Goal: Task Accomplishment & Management: Use online tool/utility

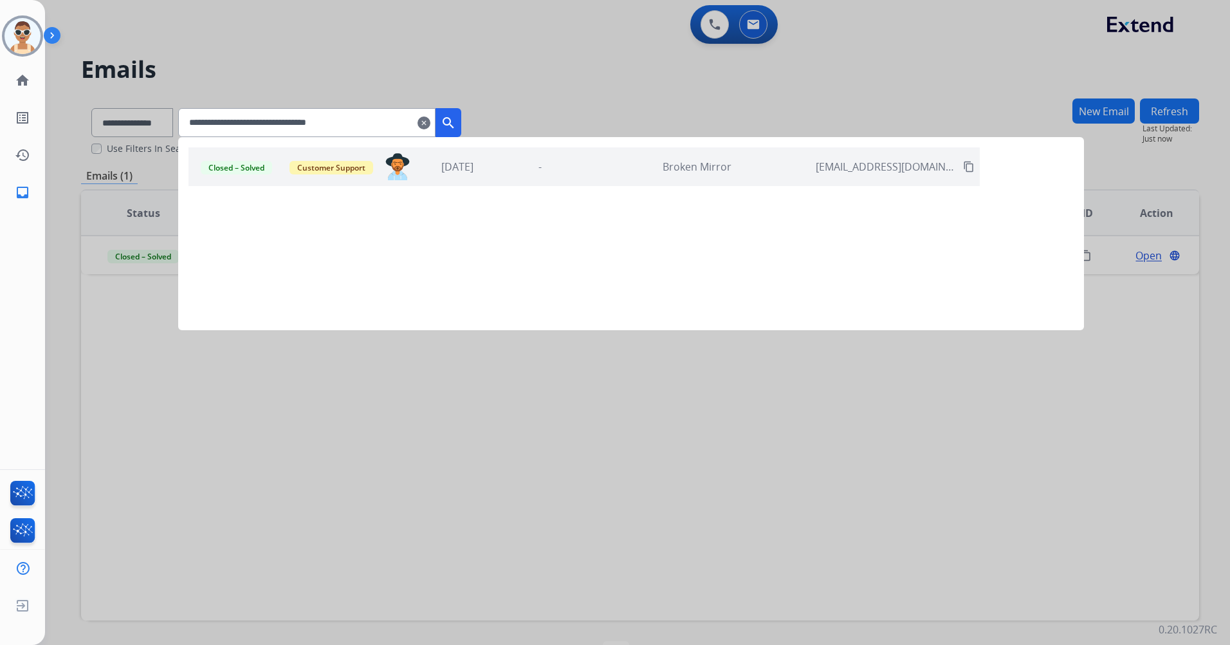
select select "**********"
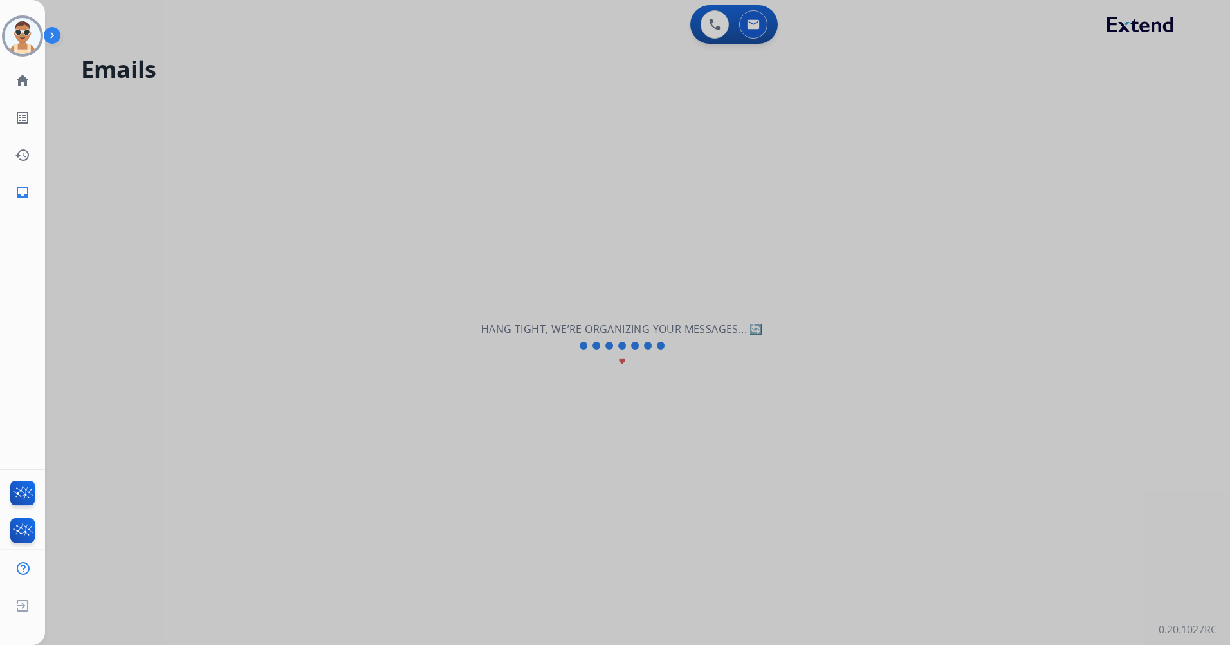
click at [50, 32] on img at bounding box center [55, 38] width 22 height 24
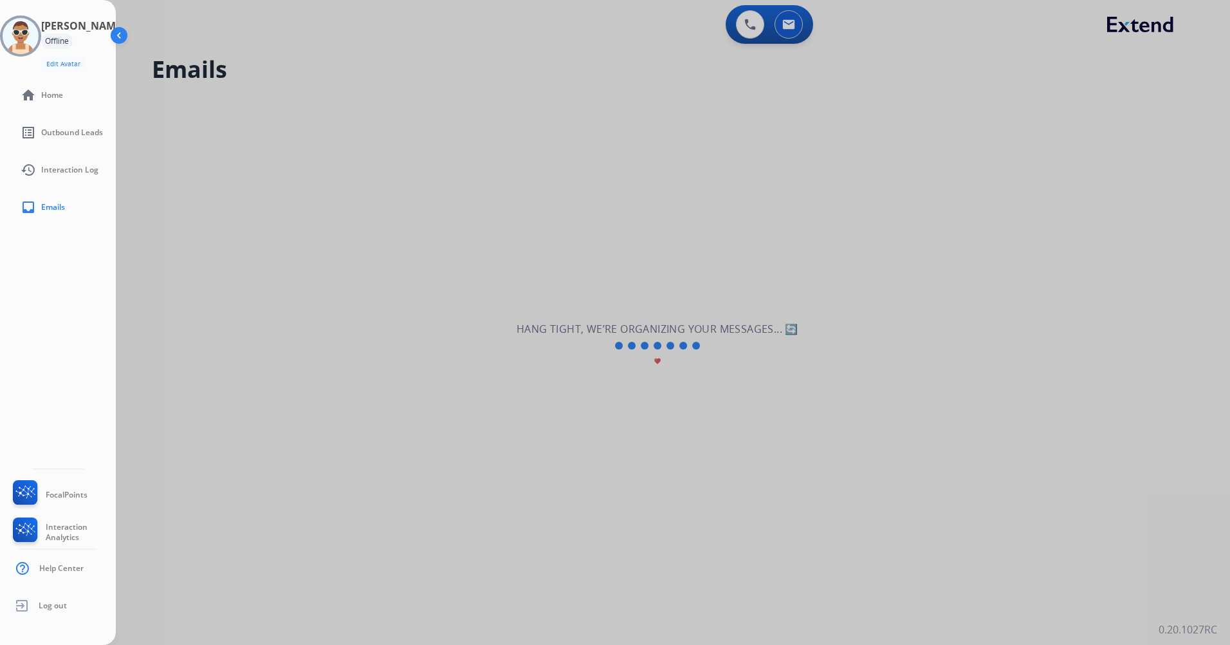
click at [123, 36] on img at bounding box center [120, 38] width 24 height 24
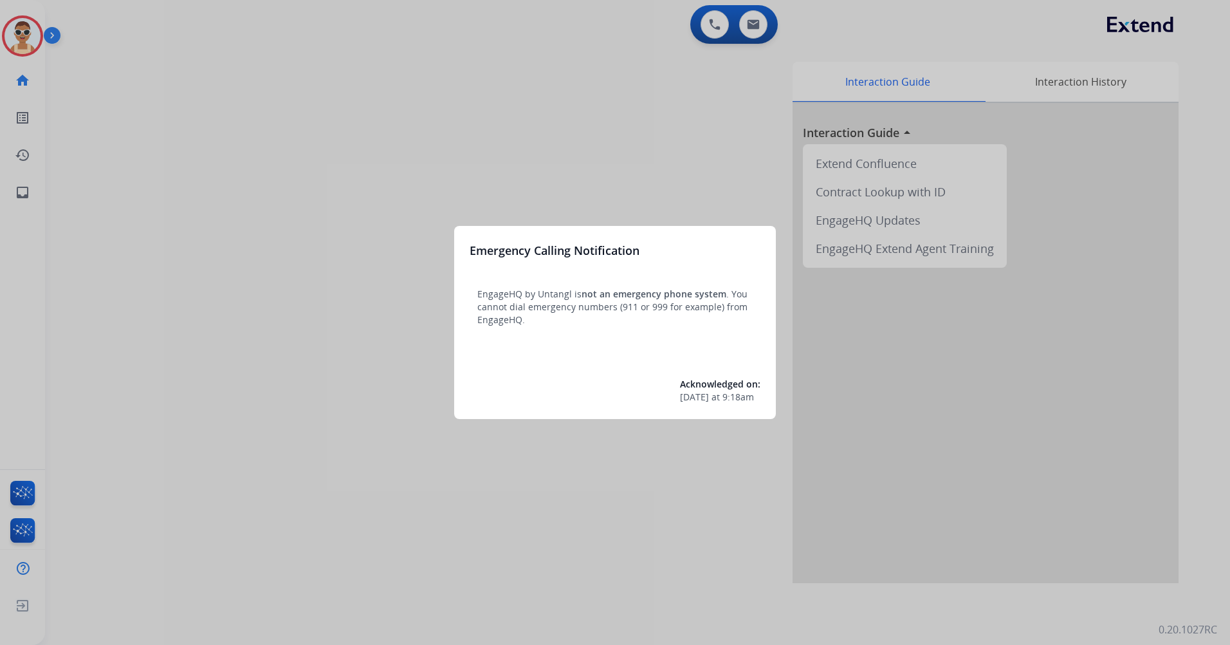
click at [262, 134] on div at bounding box center [615, 322] width 1230 height 645
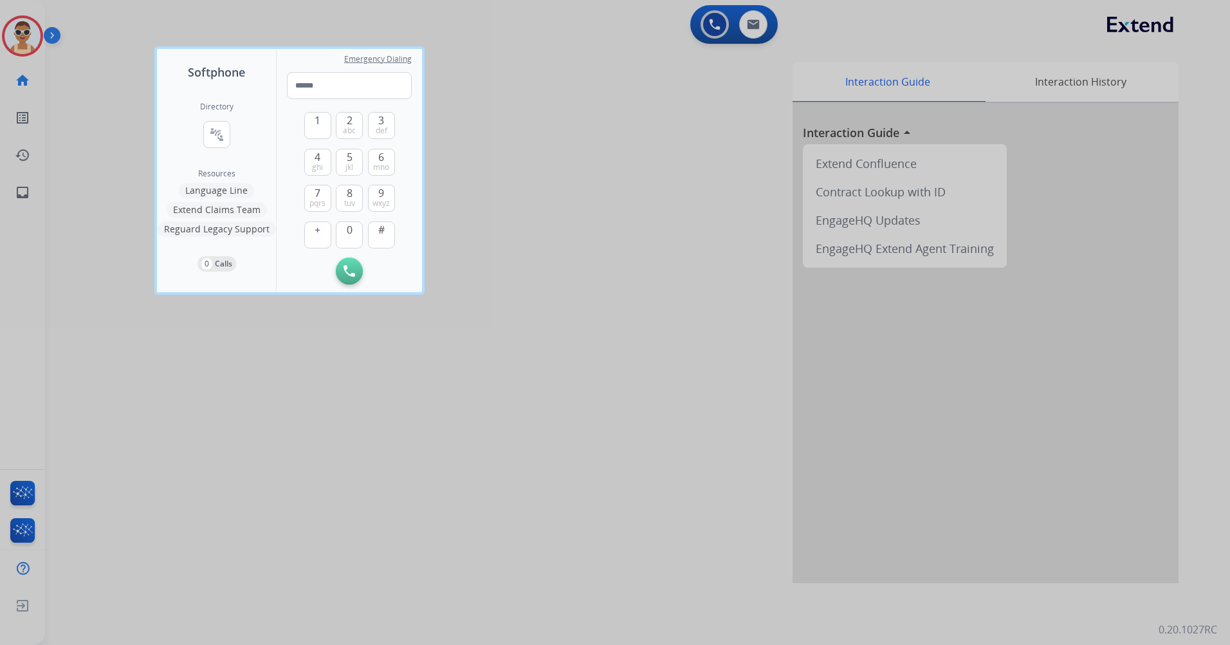
drag, startPoint x: 331, startPoint y: 359, endPoint x: 256, endPoint y: 277, distance: 111.6
click at [331, 357] on div at bounding box center [615, 322] width 1230 height 645
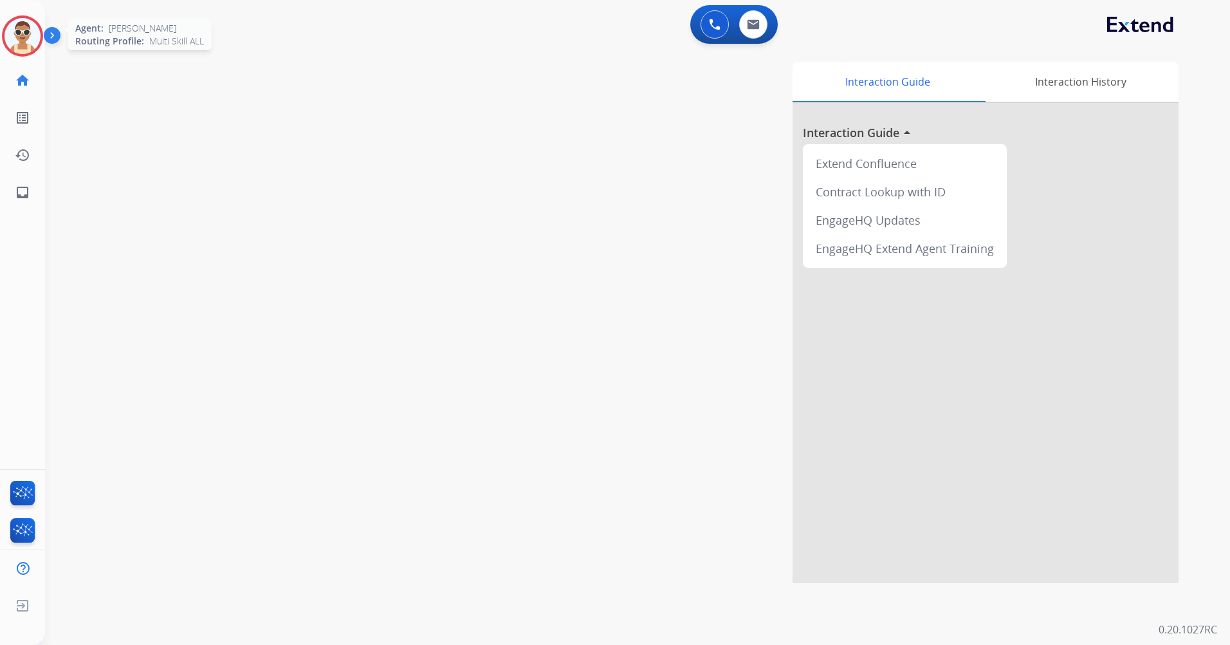
click at [20, 30] on img at bounding box center [23, 36] width 36 height 36
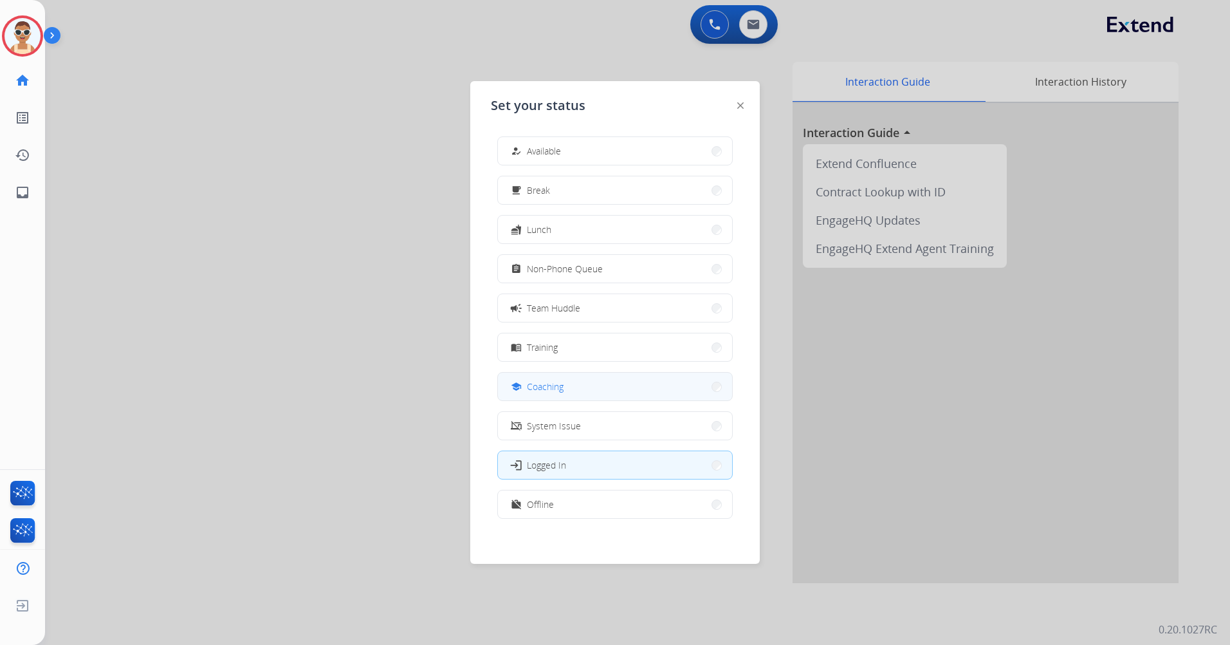
scroll to position [4, 0]
click at [597, 490] on button "work_off Offline" at bounding box center [615, 500] width 234 height 28
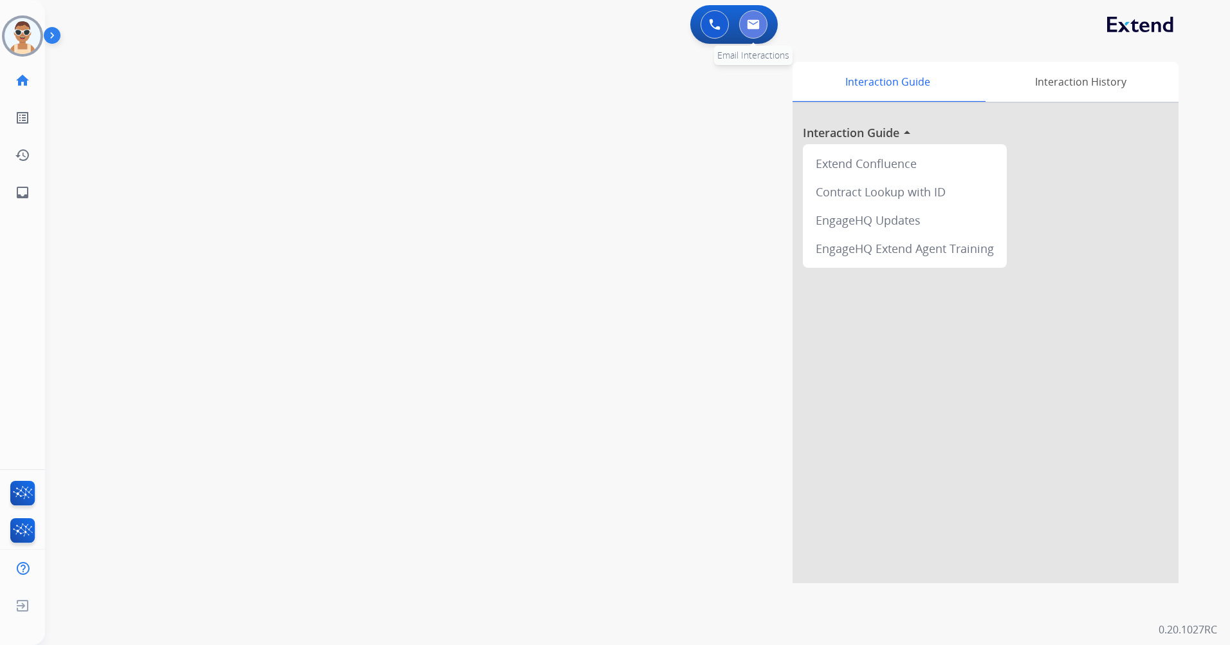
click at [756, 23] on img at bounding box center [753, 24] width 13 height 10
select select "**********"
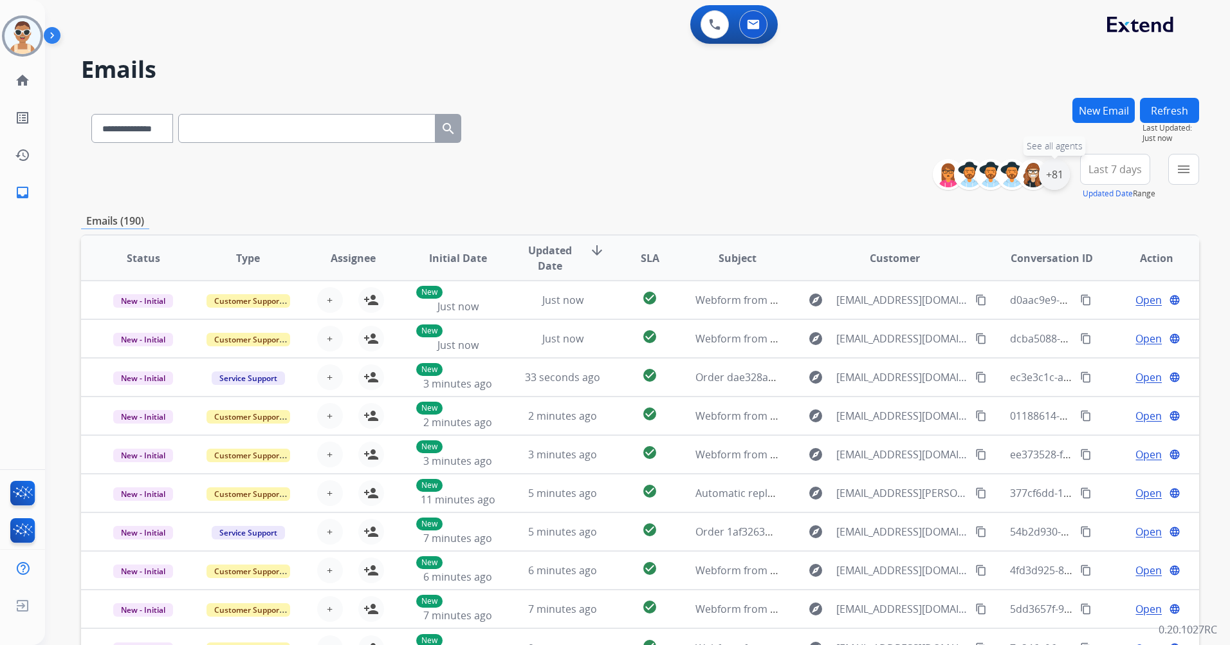
click at [1051, 170] on div "+81" at bounding box center [1054, 174] width 31 height 31
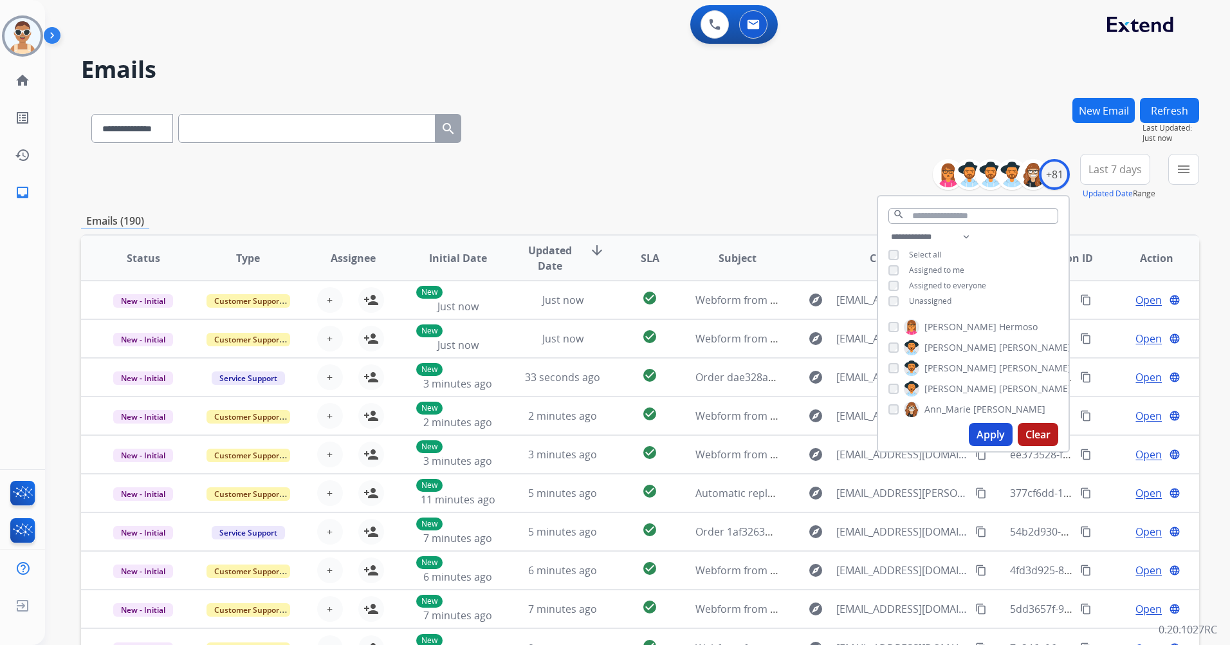
click at [924, 265] on span "Assigned to me" at bounding box center [936, 269] width 55 height 11
click at [989, 432] on button "Apply" at bounding box center [991, 434] width 44 height 23
click at [1088, 172] on span "Last 7 days" at bounding box center [1114, 169] width 53 height 5
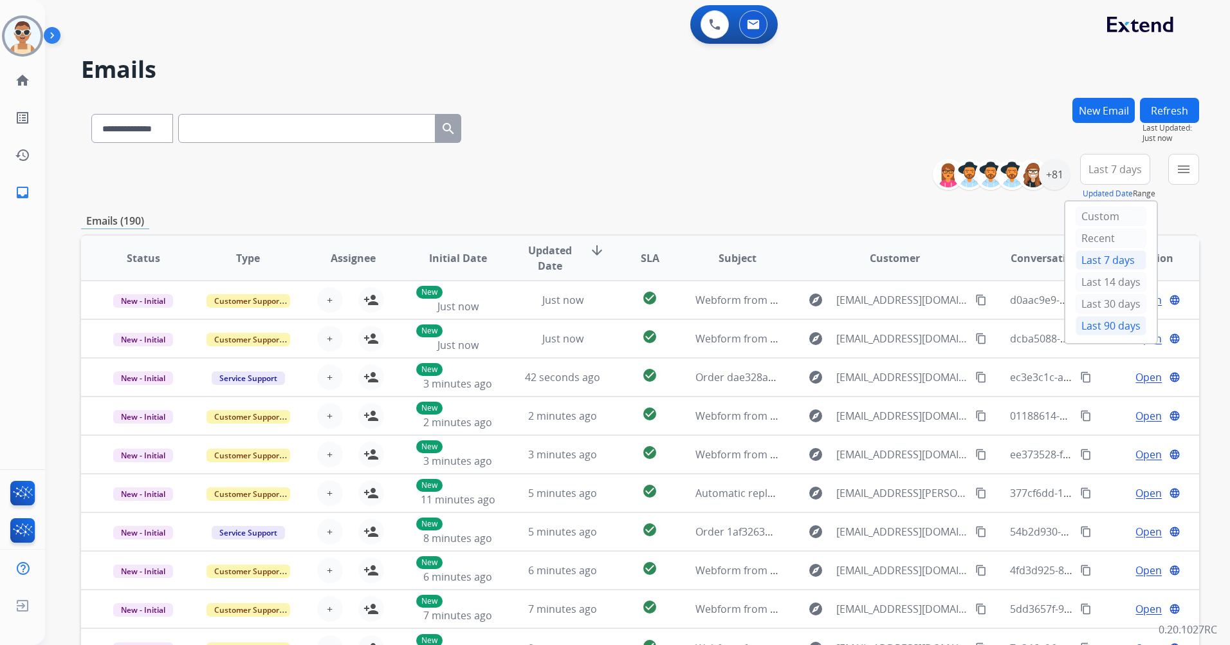
click at [1076, 325] on div "Last 90 days" at bounding box center [1111, 325] width 71 height 19
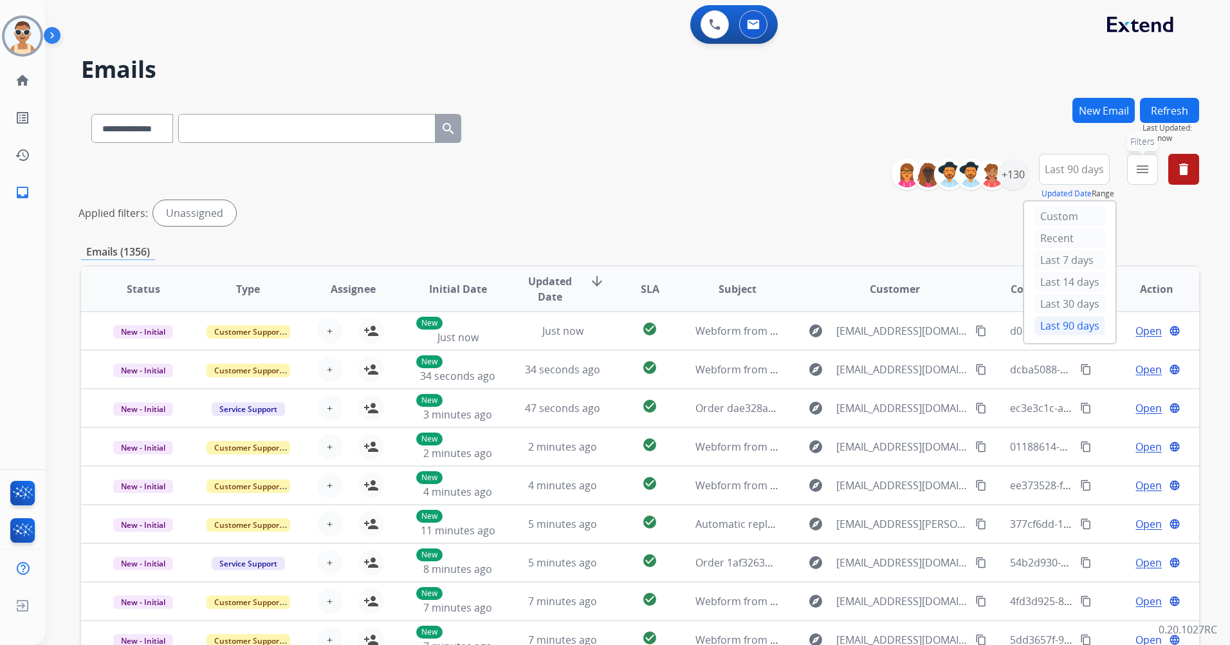
click at [1137, 167] on mat-icon "menu" at bounding box center [1142, 168] width 15 height 15
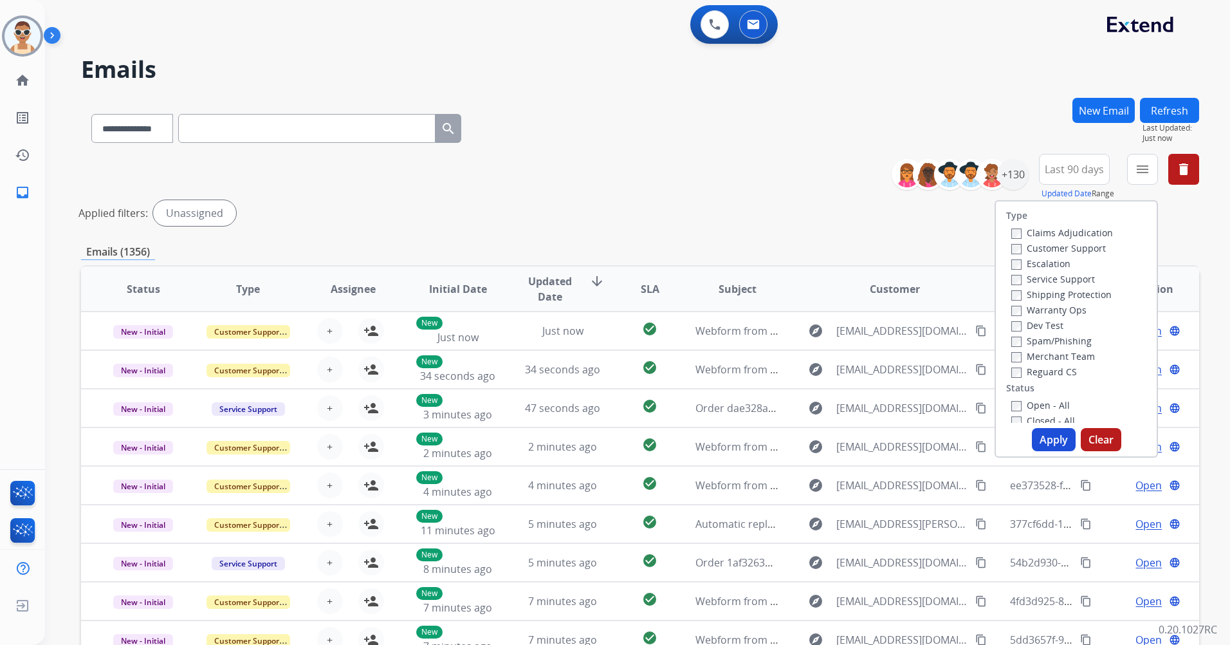
click at [1076, 252] on label "Customer Support" at bounding box center [1058, 248] width 95 height 12
click at [1080, 293] on label "Shipping Protection" at bounding box center [1061, 294] width 100 height 12
click at [1059, 368] on label "Reguard CS" at bounding box center [1044, 371] width 66 height 12
click at [1038, 401] on label "Open - All" at bounding box center [1040, 405] width 59 height 12
click at [1053, 438] on button "Apply" at bounding box center [1054, 439] width 44 height 23
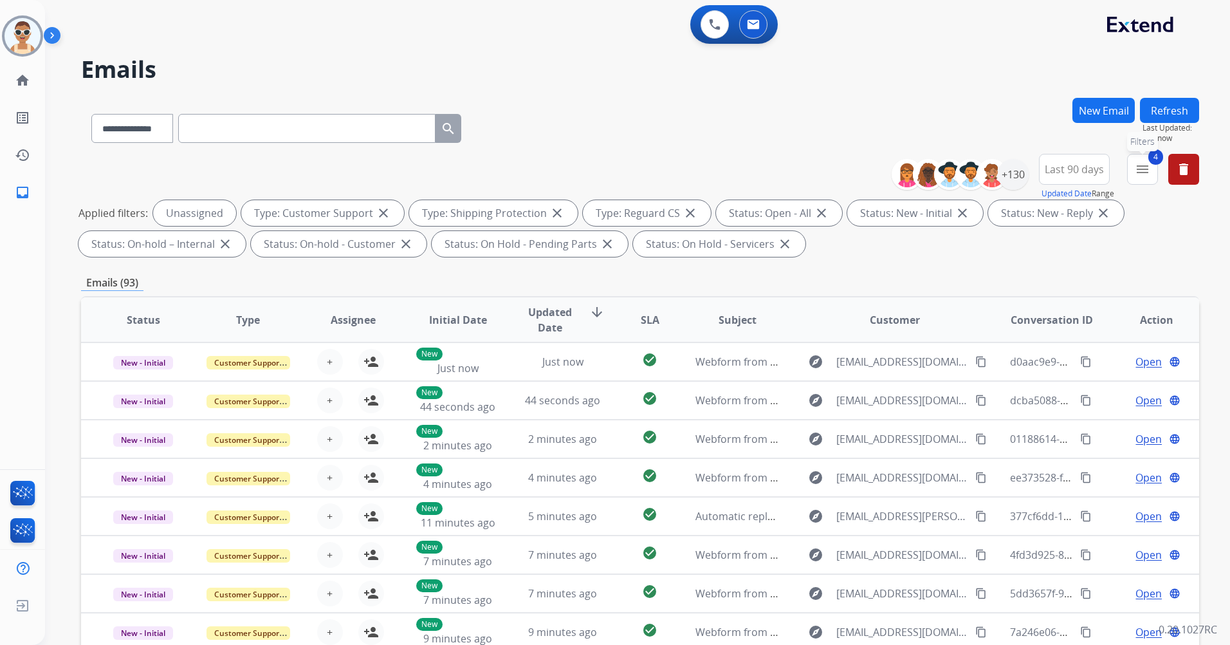
drag, startPoint x: 1137, startPoint y: 172, endPoint x: 1128, endPoint y: 190, distance: 19.9
click at [1137, 172] on mat-icon "menu" at bounding box center [1142, 168] width 15 height 15
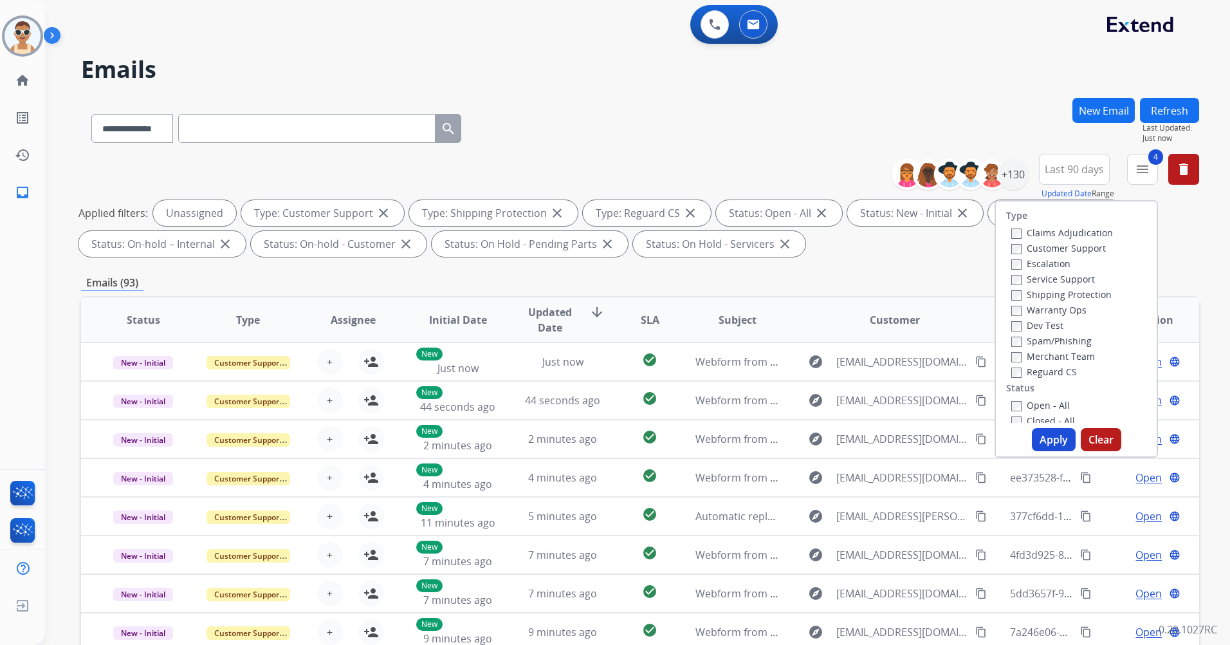
scroll to position [257, 0]
click at [1047, 381] on label "Past SLA" at bounding box center [1036, 382] width 51 height 12
click at [1045, 394] on label "Critical" at bounding box center [1034, 397] width 46 height 12
click at [1055, 445] on button "Apply" at bounding box center [1054, 439] width 44 height 23
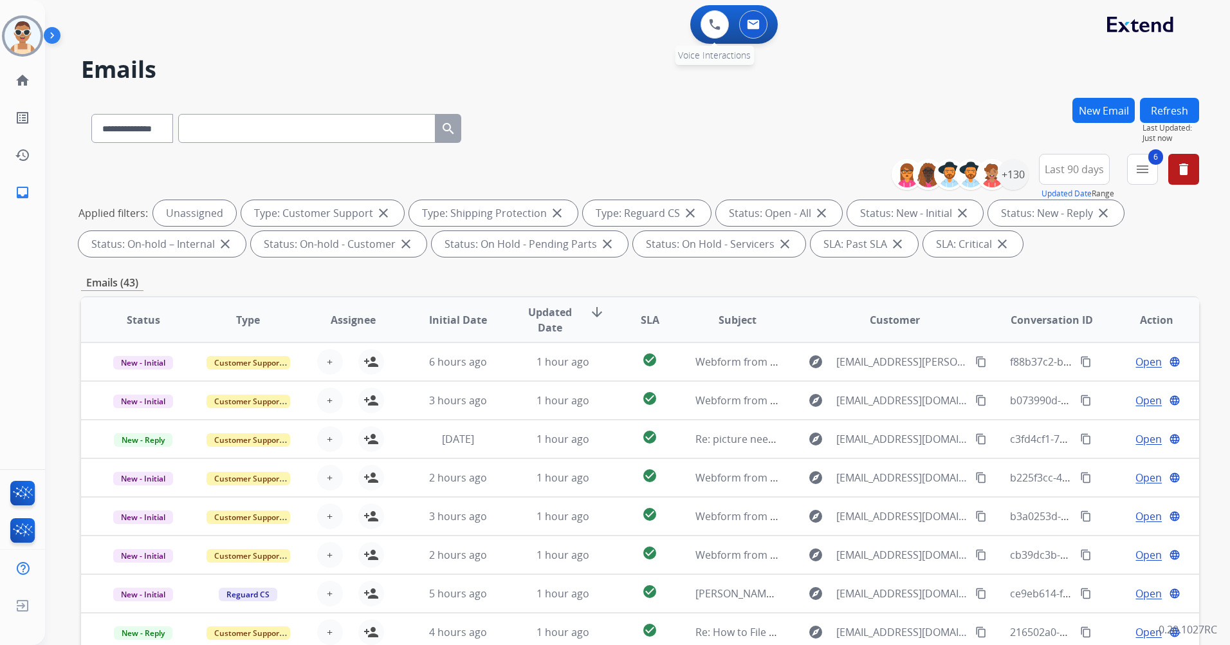
click at [697, 23] on div "0 Voice Interactions" at bounding box center [714, 24] width 39 height 28
click at [713, 19] on img at bounding box center [715, 25] width 12 height 12
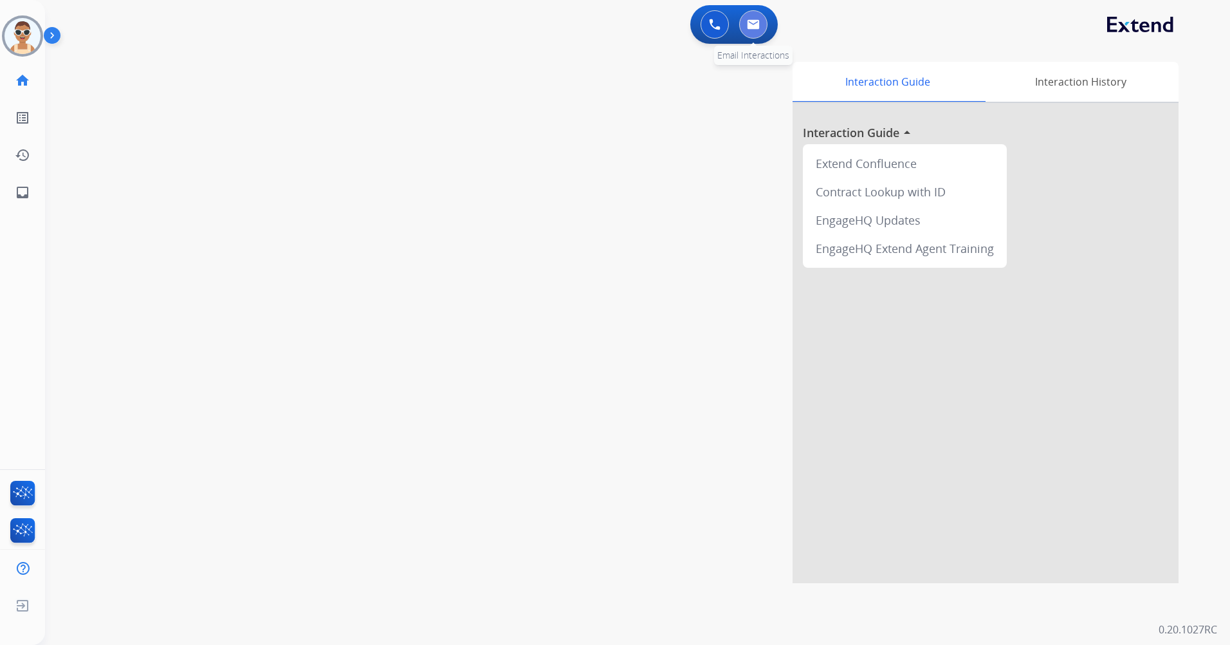
click at [740, 27] on button at bounding box center [753, 24] width 28 height 28
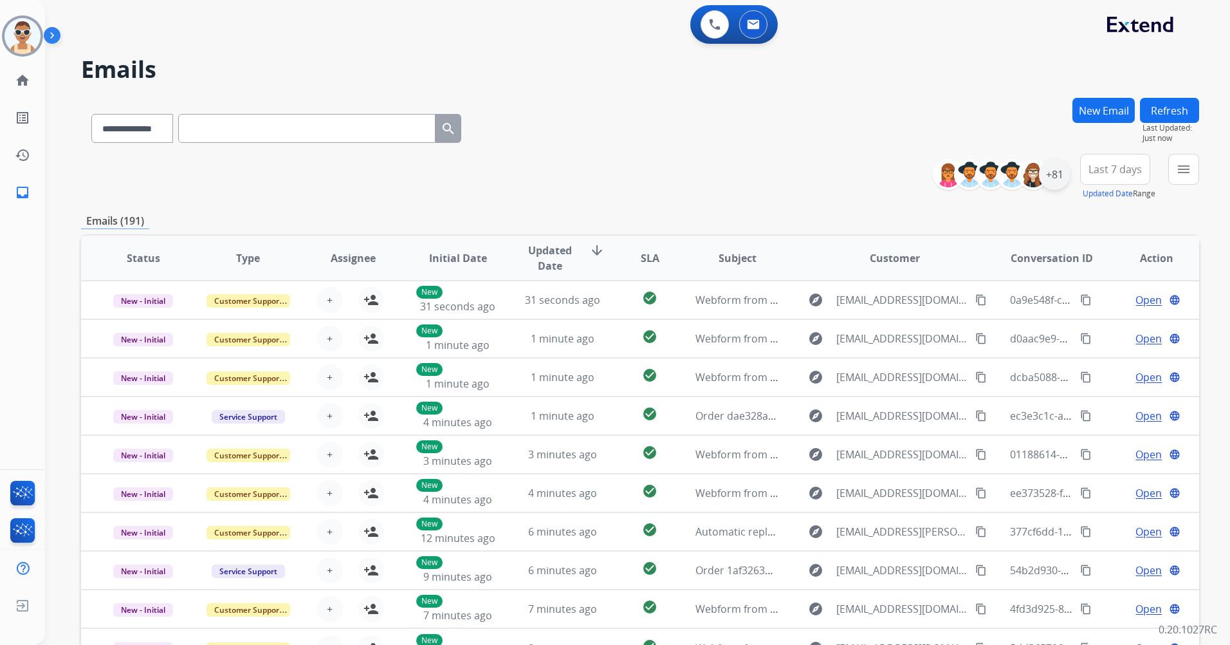
click at [1055, 176] on div "+81" at bounding box center [1054, 174] width 31 height 31
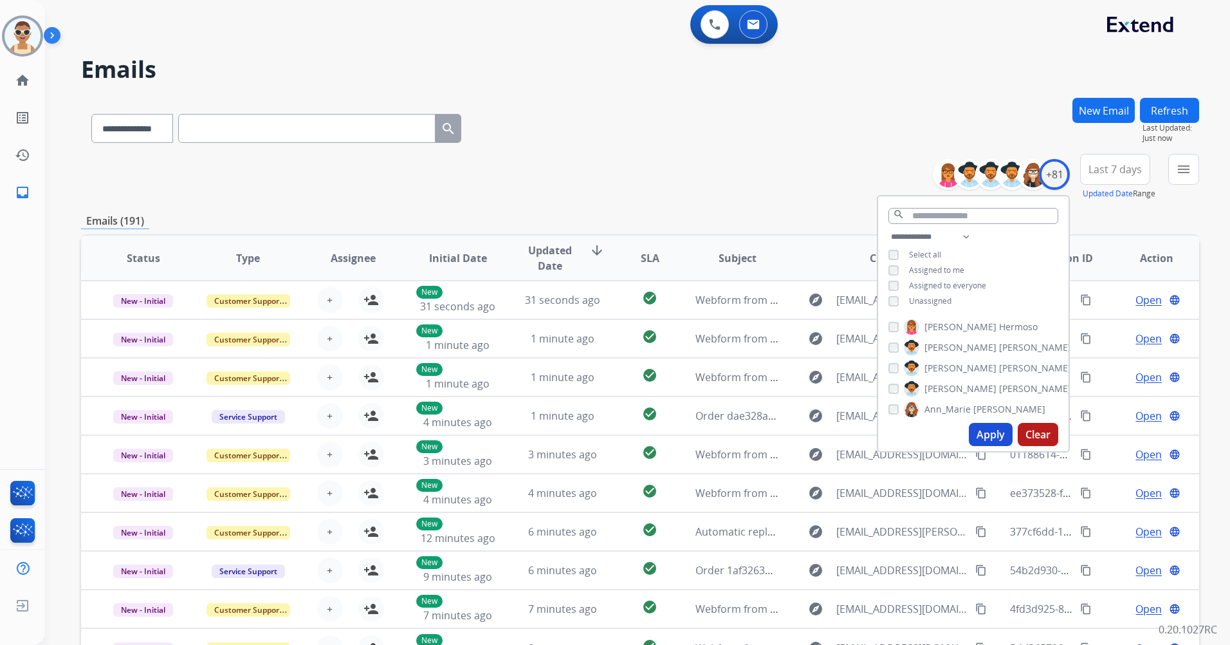
click at [953, 264] on span "Assigned to me" at bounding box center [936, 269] width 55 height 11
click at [935, 297] on span "Unassigned" at bounding box center [930, 300] width 42 height 11
click at [965, 239] on select "**********" at bounding box center [932, 236] width 89 height 15
select select "**********"
click at [888, 229] on select "**********" at bounding box center [932, 236] width 89 height 15
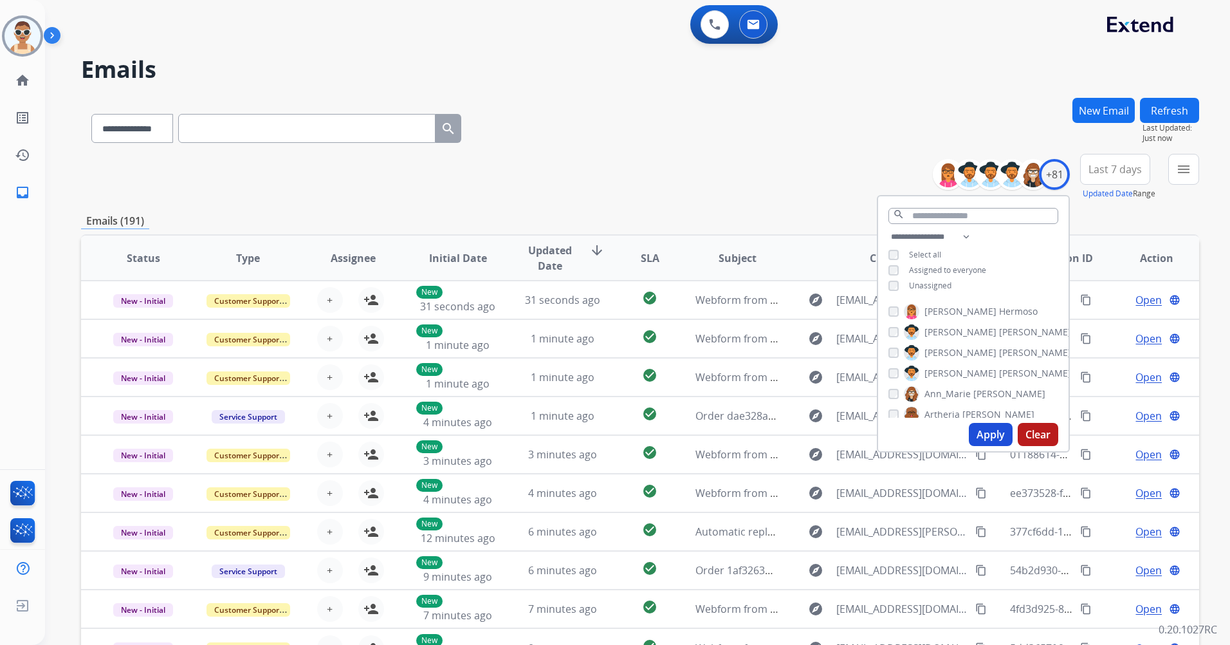
click at [958, 268] on span "Assigned to everyone" at bounding box center [947, 269] width 77 height 11
drag, startPoint x: 987, startPoint y: 428, endPoint x: 983, endPoint y: 421, distance: 7.5
click at [987, 427] on button "Apply" at bounding box center [991, 434] width 44 height 23
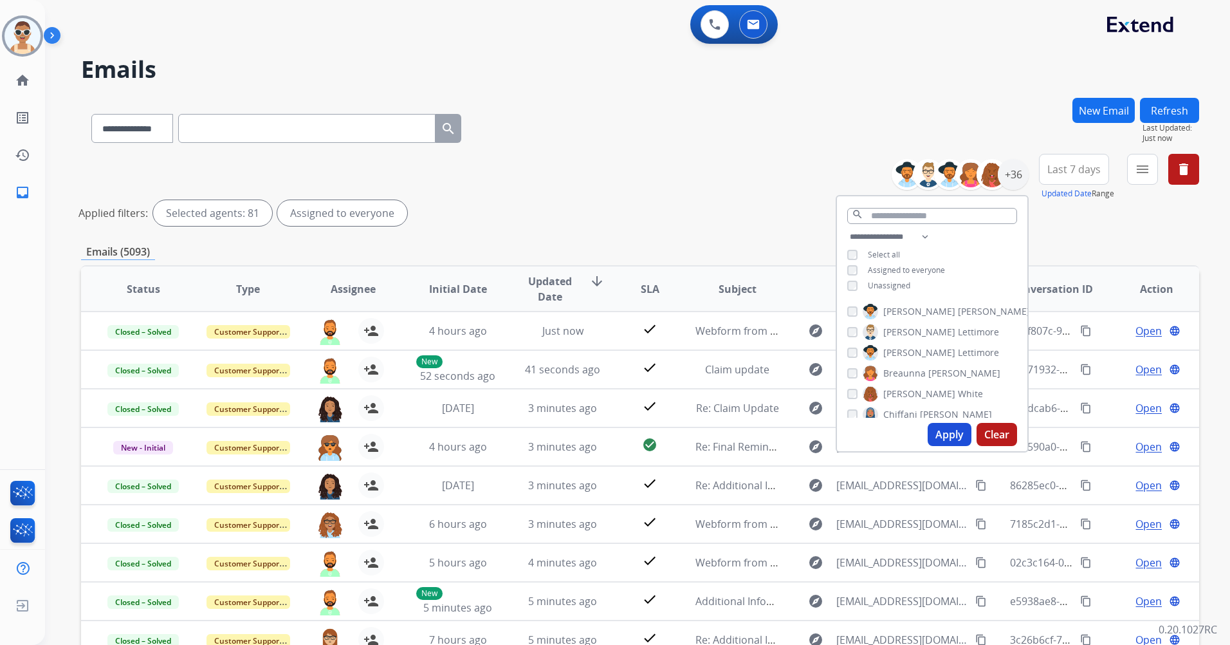
click at [928, 431] on button "Apply" at bounding box center [950, 434] width 44 height 23
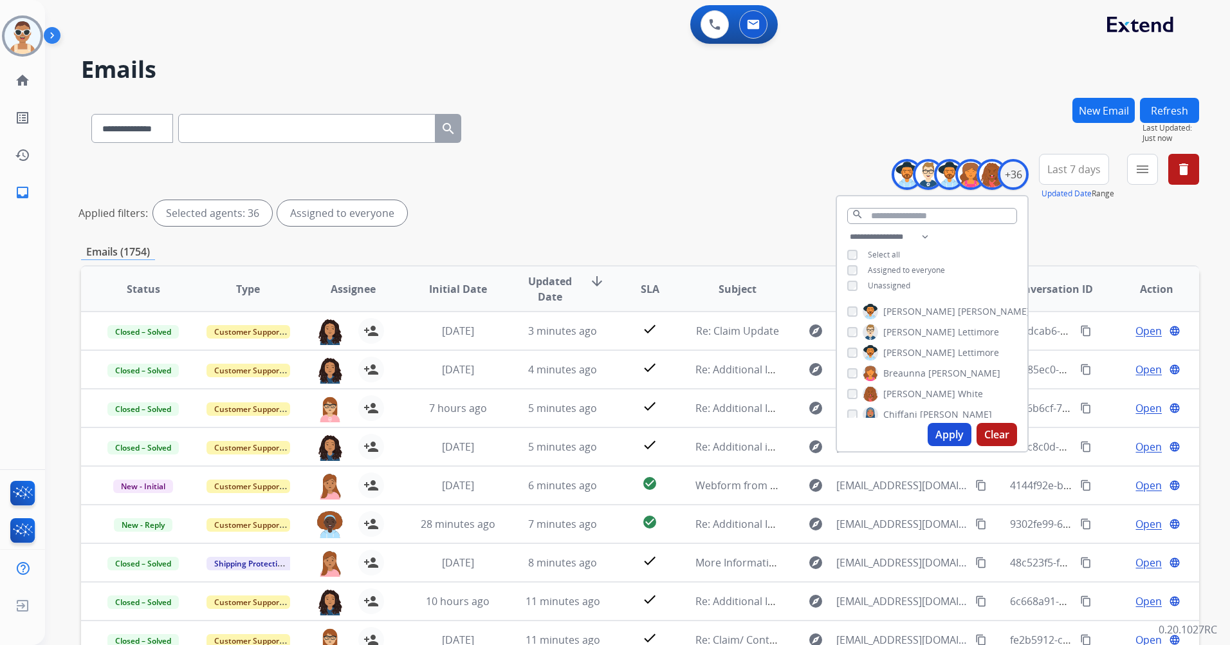
click at [946, 433] on button "Apply" at bounding box center [950, 434] width 44 height 23
click at [1088, 172] on span "Last 7 days" at bounding box center [1073, 169] width 53 height 5
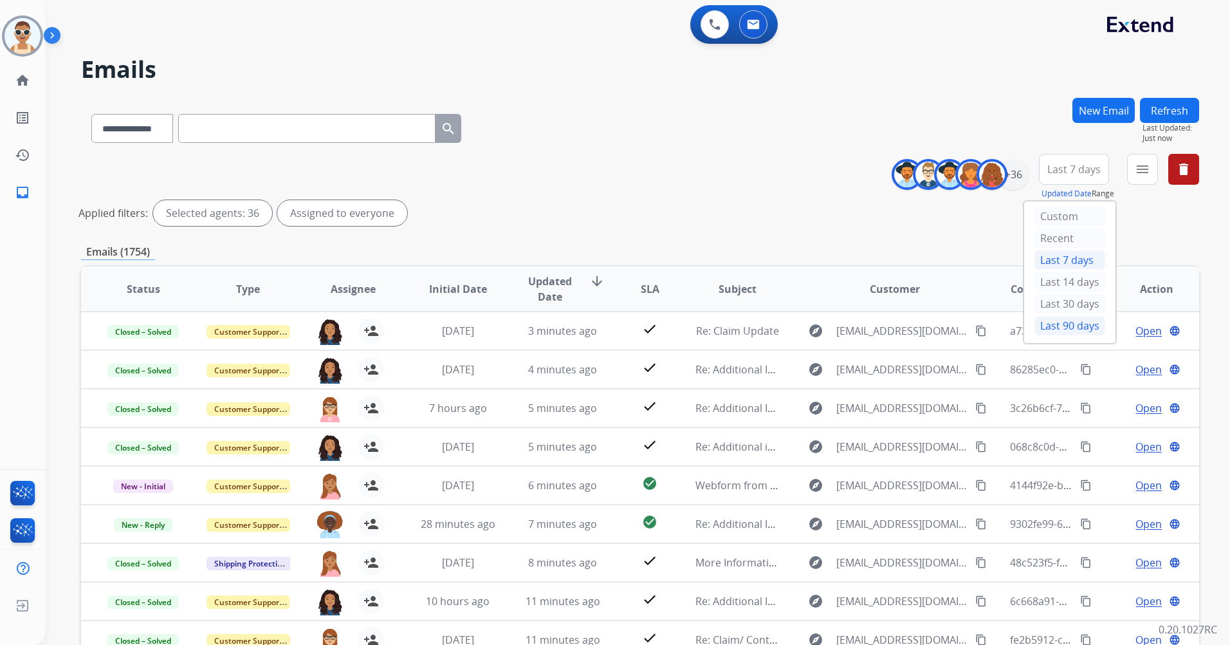
click at [1064, 323] on div "Last 90 days" at bounding box center [1069, 325] width 71 height 19
click at [1151, 165] on button "menu" at bounding box center [1142, 169] width 31 height 31
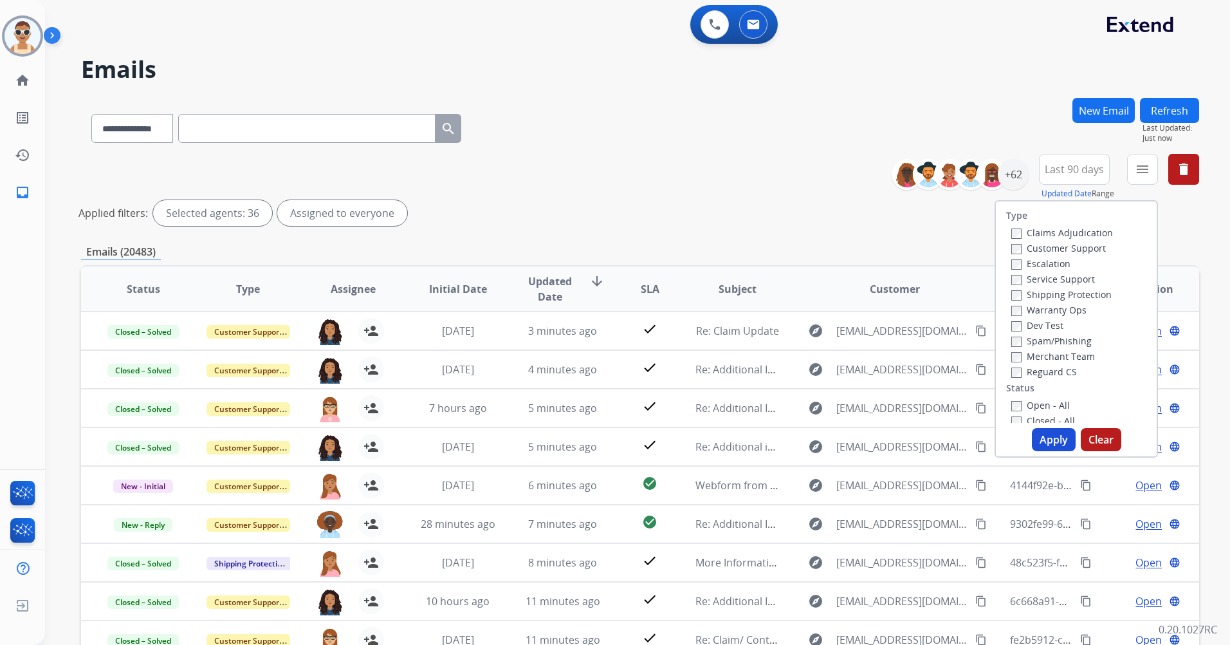
click at [1076, 250] on label "Customer Support" at bounding box center [1058, 248] width 95 height 12
click at [1078, 296] on label "Shipping Protection" at bounding box center [1061, 294] width 100 height 12
click at [1047, 367] on label "Reguard CS" at bounding box center [1044, 371] width 66 height 12
click at [1047, 398] on div "Open - All" at bounding box center [1078, 404] width 135 height 15
click at [1047, 405] on label "Open - All" at bounding box center [1040, 405] width 59 height 12
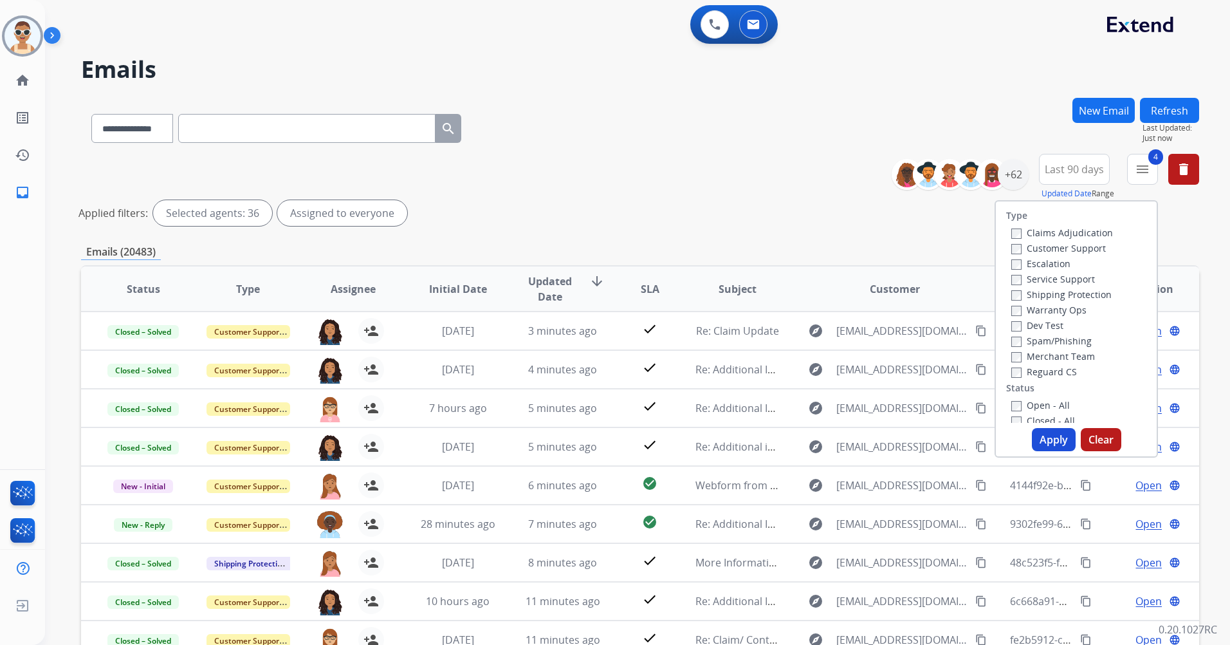
click at [1053, 434] on button "Apply" at bounding box center [1054, 439] width 44 height 23
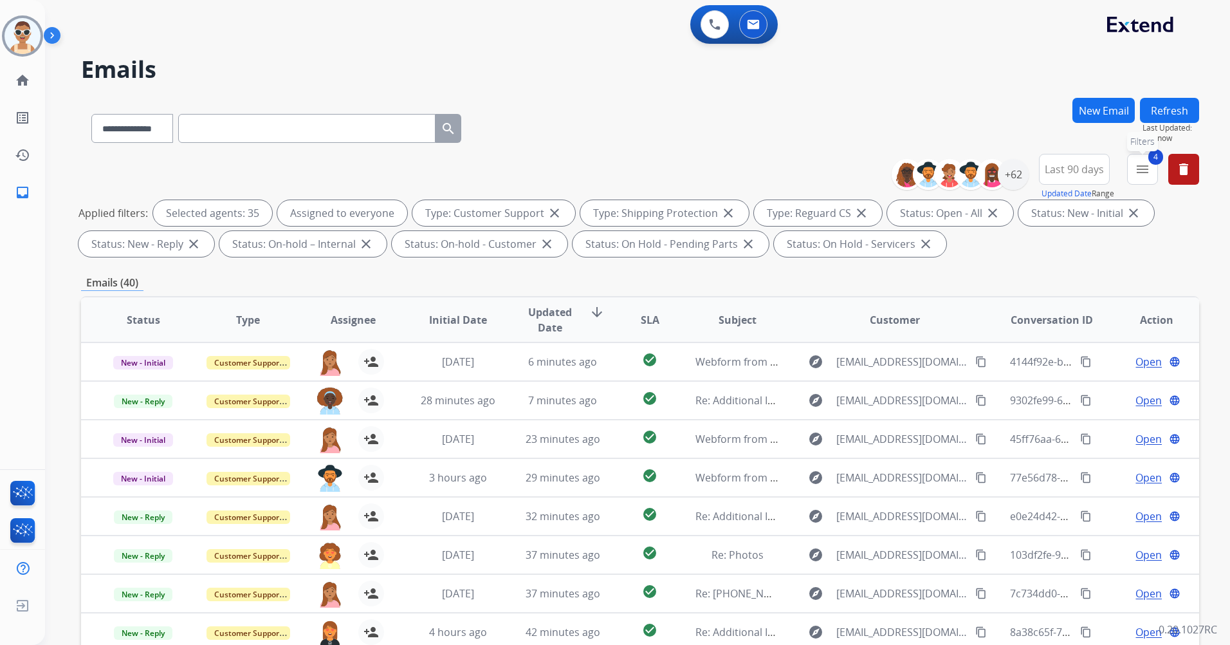
click at [1139, 169] on mat-icon "menu" at bounding box center [1142, 168] width 15 height 15
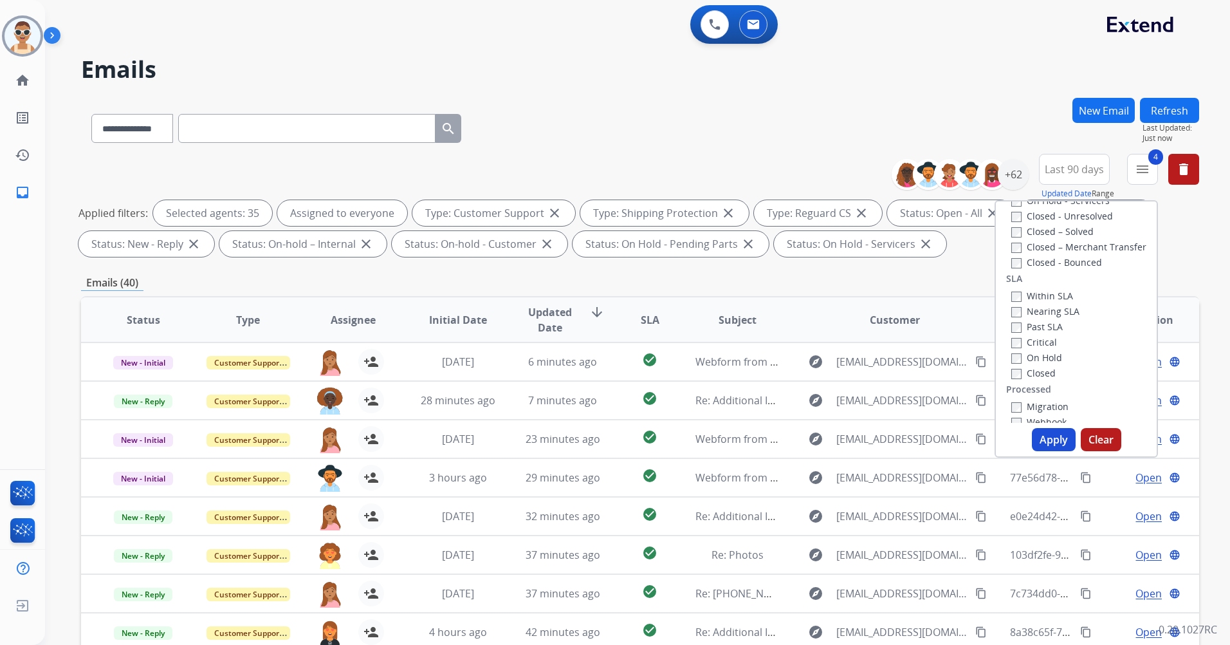
scroll to position [322, 0]
click at [1038, 318] on label "Past SLA" at bounding box center [1036, 317] width 51 height 12
click at [1038, 334] on label "Critical" at bounding box center [1034, 333] width 46 height 12
click at [1054, 430] on button "Apply" at bounding box center [1054, 439] width 44 height 23
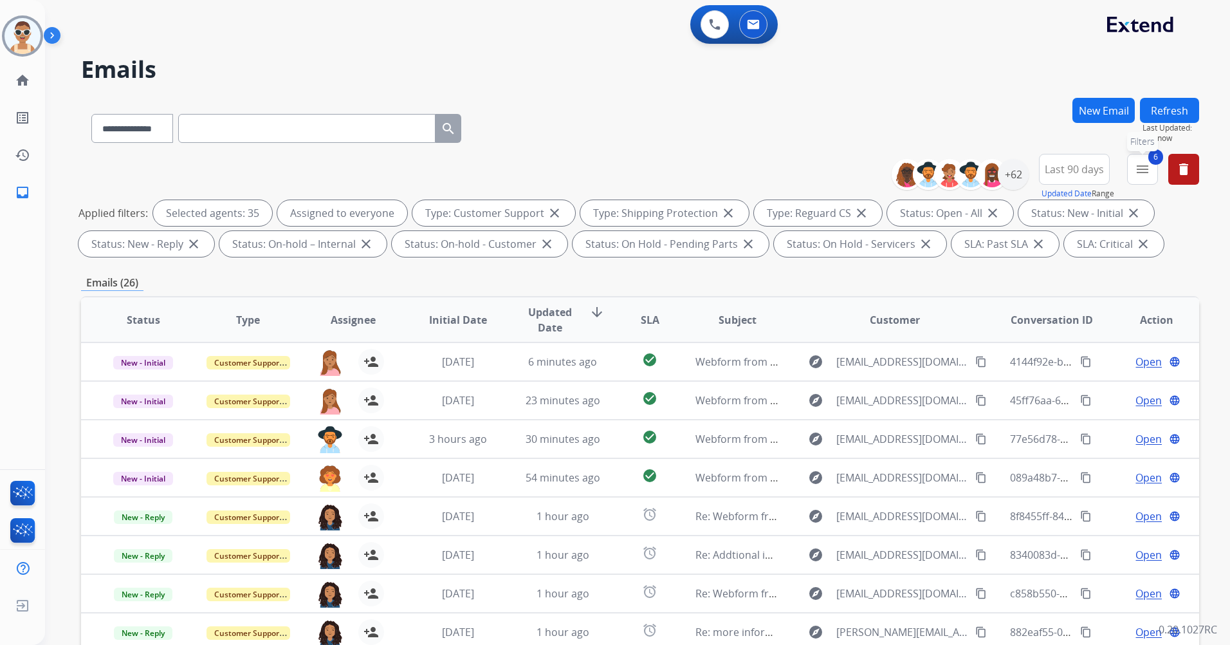
click at [1132, 174] on button "6 menu Filters" at bounding box center [1142, 169] width 31 height 31
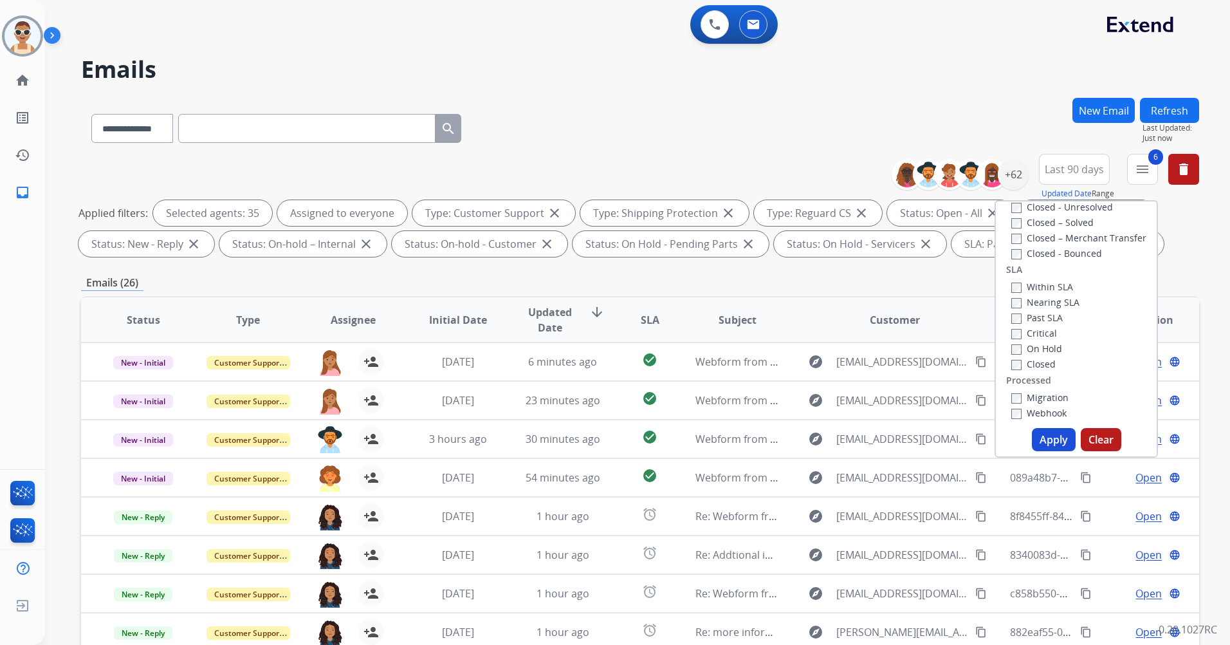
click at [1042, 316] on label "Past SLA" at bounding box center [1036, 317] width 51 height 12
click at [1041, 331] on label "Critical" at bounding box center [1034, 333] width 46 height 12
click at [1048, 426] on div "Type Claims Adjudication Customer Support Escalation Service Support Shipping P…" at bounding box center [1075, 328] width 163 height 257
click at [1050, 436] on button "Apply" at bounding box center [1054, 439] width 44 height 23
